Goal: Task Accomplishment & Management: Manage account settings

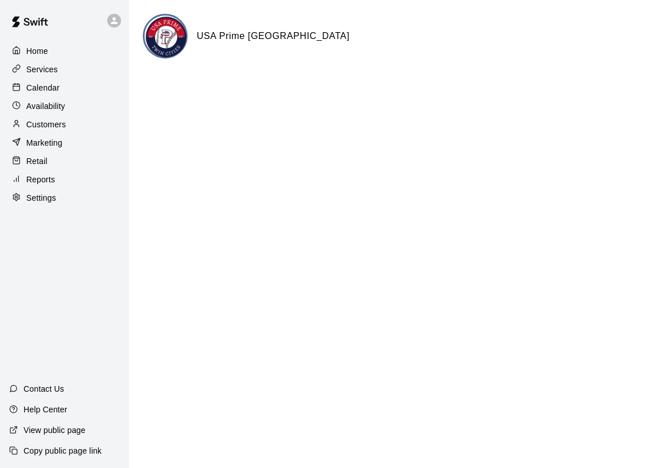
click at [65, 84] on div "Calendar" at bounding box center [64, 87] width 111 height 17
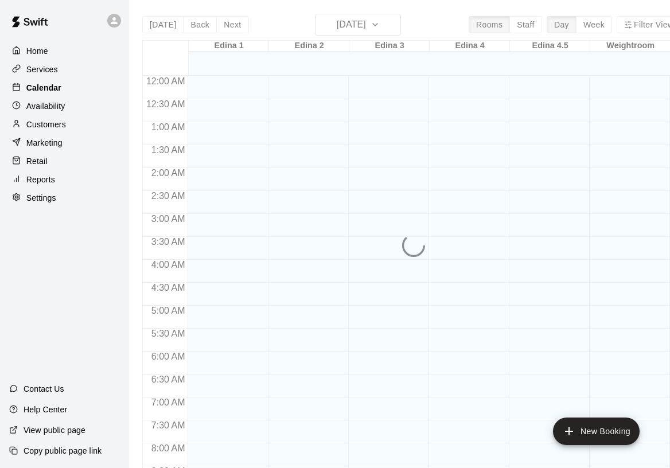
scroll to position [662, 0]
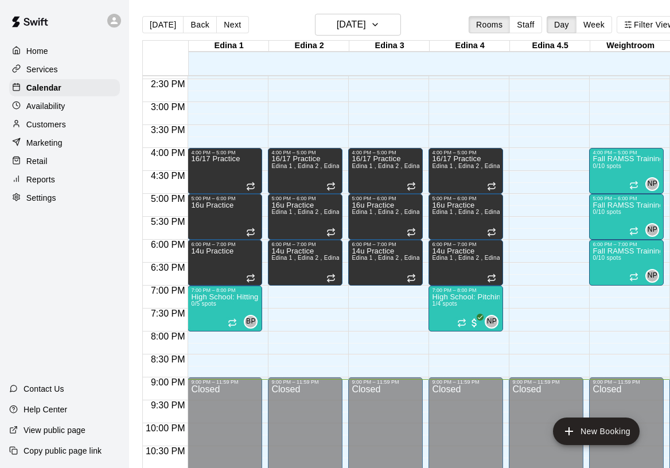
click at [63, 72] on div "Services" at bounding box center [64, 69] width 111 height 17
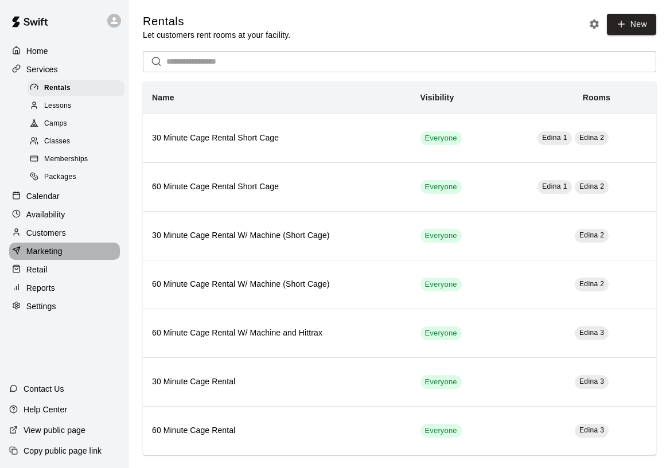
click at [61, 245] on p "Marketing" at bounding box center [44, 250] width 36 height 11
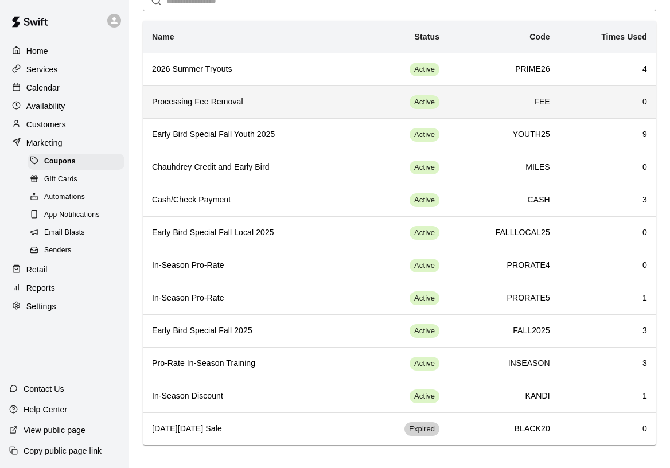
scroll to position [59, 0]
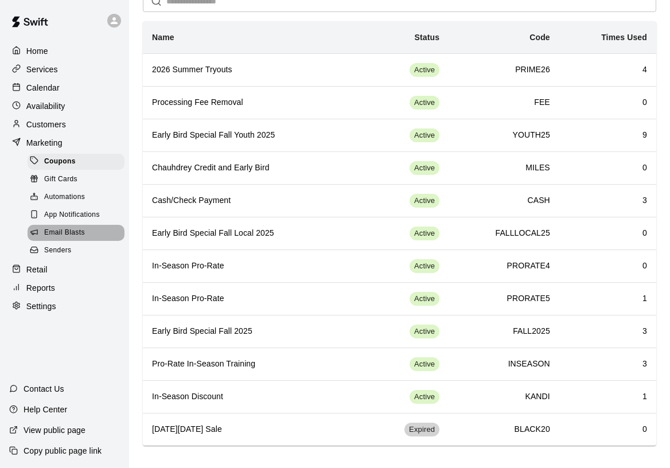
click at [88, 227] on div "Email Blasts" at bounding box center [76, 233] width 97 height 16
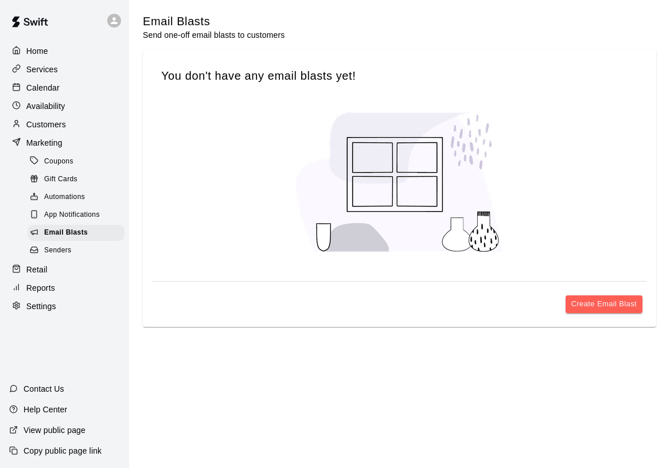
click at [47, 282] on p "Reports" at bounding box center [40, 287] width 29 height 11
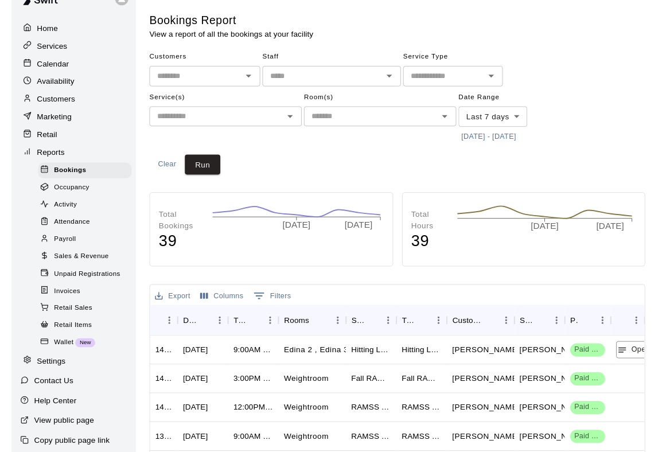
scroll to position [21, 0]
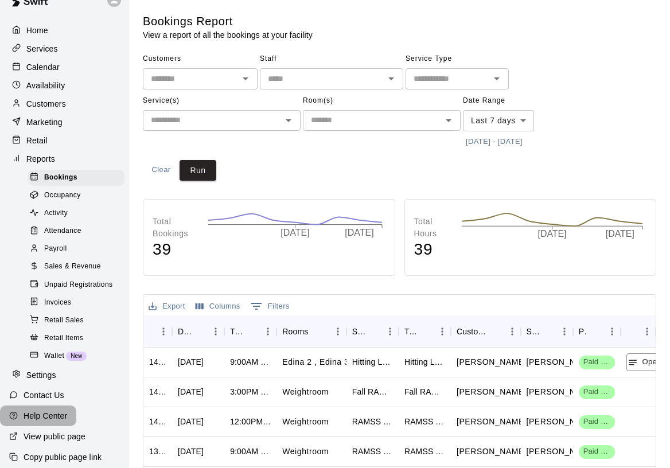
click at [56, 410] on p "Help Center" at bounding box center [46, 415] width 44 height 11
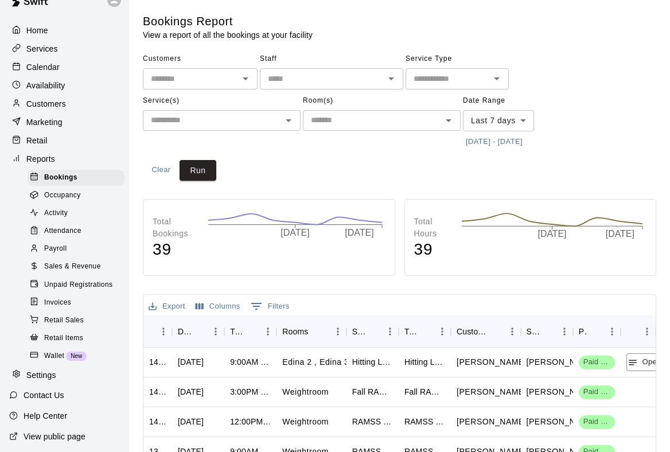
click at [54, 43] on p "Services" at bounding box center [42, 48] width 32 height 11
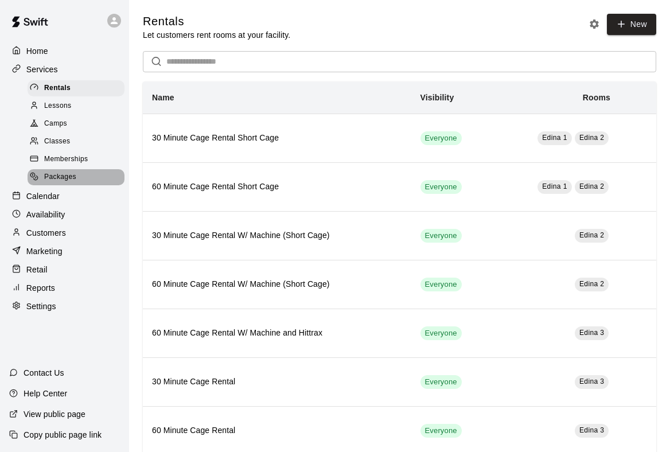
click at [73, 171] on span "Packages" at bounding box center [60, 176] width 32 height 11
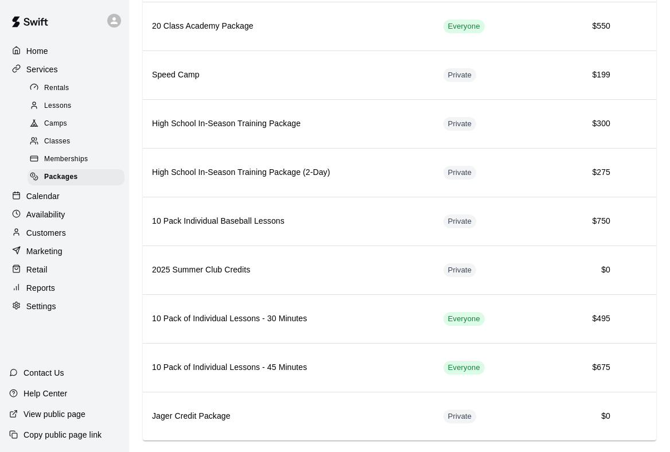
scroll to position [376, 0]
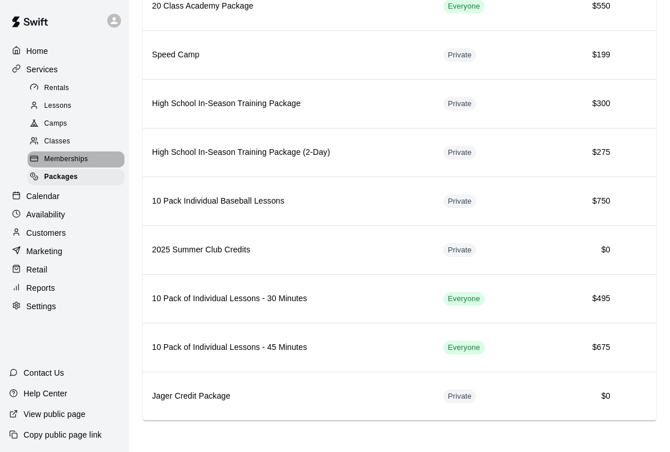
click at [79, 160] on span "Memberships" at bounding box center [66, 159] width 44 height 11
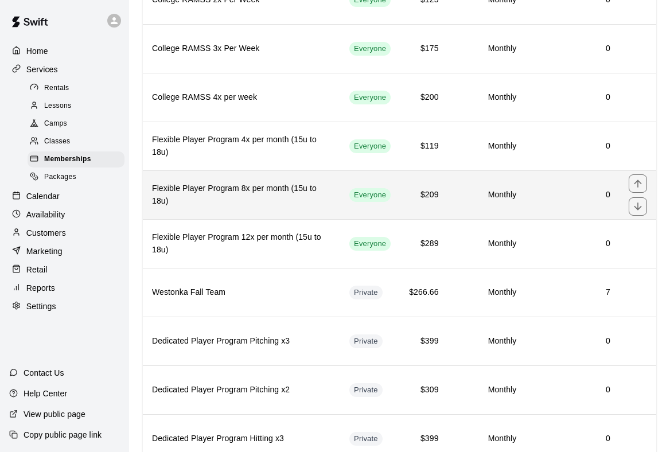
scroll to position [1475, 0]
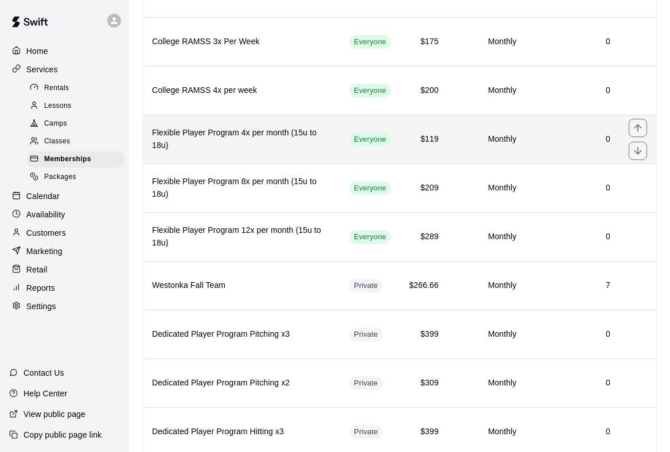
click at [256, 129] on h6 "Flexible Player Program 4x per month (15u to 18u)" at bounding box center [241, 139] width 179 height 25
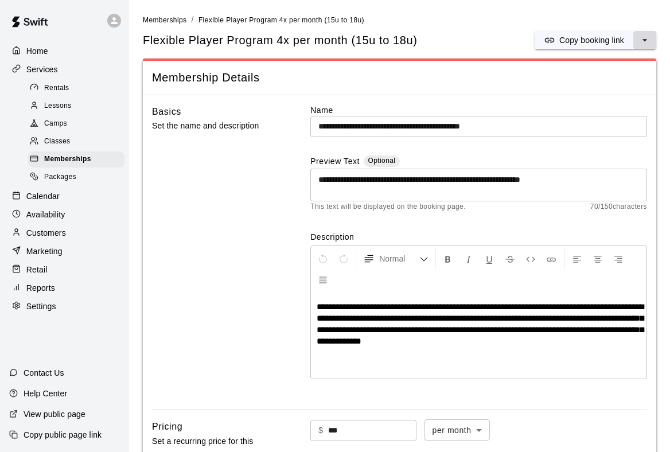
click at [643, 34] on icon "select merge strategy" at bounding box center [644, 39] width 11 height 11
click at [417, 19] on ol "Memberships / Flexible Player Program 4x per month (15u to 18u)" at bounding box center [399, 20] width 513 height 13
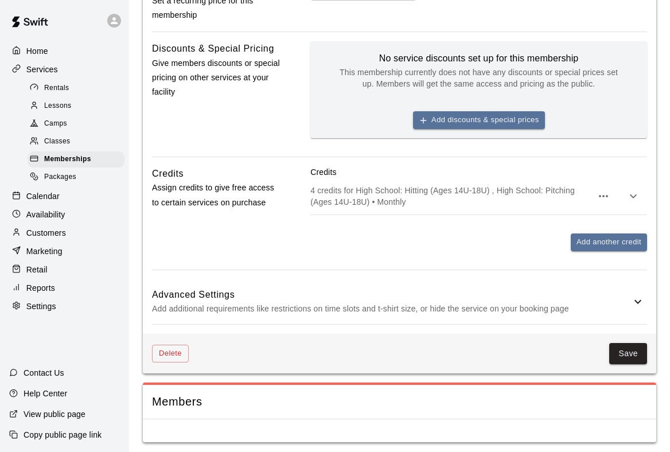
scroll to position [440, 0]
